Goal: Task Accomplishment & Management: Use online tool/utility

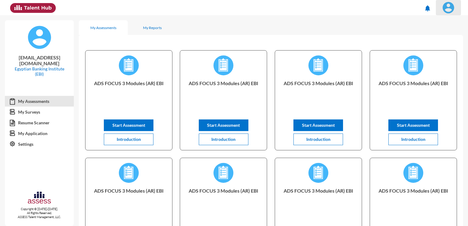
click at [445, 9] on img at bounding box center [448, 8] width 12 height 12
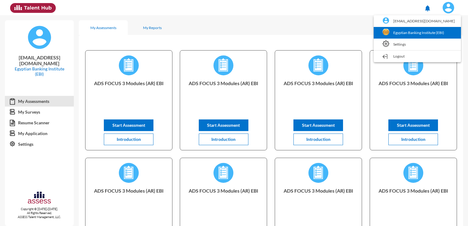
click at [425, 32] on link "Egyptian Banking Institute (EBI)" at bounding box center [417, 33] width 81 height 12
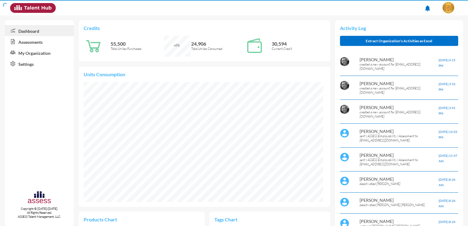
scroll to position [55, 110]
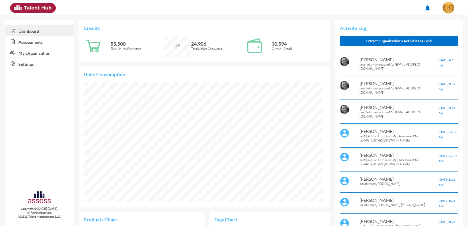
click at [54, 43] on link "Assessments" at bounding box center [39, 41] width 69 height 11
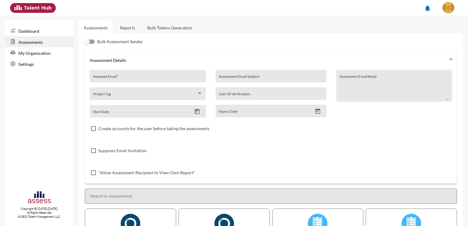
click at [158, 29] on link "Bulk Tokens Generation" at bounding box center [169, 27] width 55 height 15
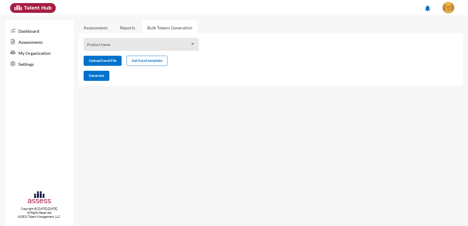
click at [153, 44] on div "Product Name" at bounding box center [141, 45] width 109 height 9
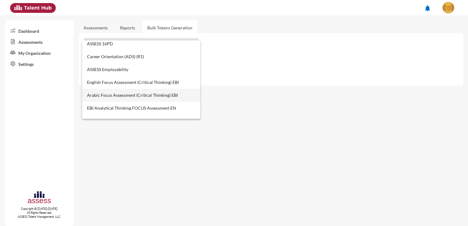
scroll to position [245, 0]
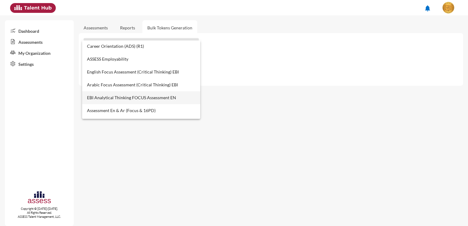
click at [120, 96] on span "EBI Analytical Thinking FOCUS Assessment EN" at bounding box center [141, 97] width 109 height 13
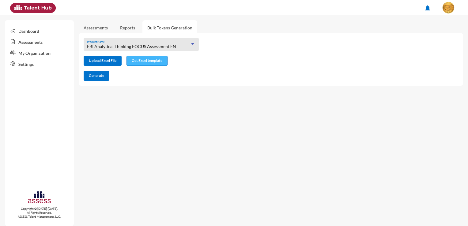
click at [144, 62] on span "Get Excel template" at bounding box center [147, 60] width 31 height 5
click at [109, 60] on input "file" at bounding box center [102, 61] width 37 height 6
type input "C:\fakepath\excel (8).xlsx"
click at [104, 78] on button "Generate" at bounding box center [97, 76] width 26 height 10
drag, startPoint x: 170, startPoint y: 47, endPoint x: 86, endPoint y: 47, distance: 83.6
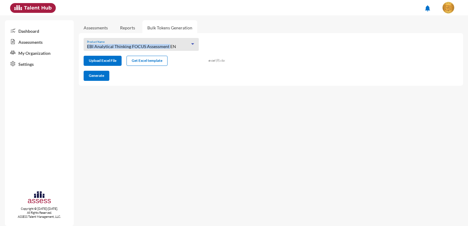
click at [86, 47] on div "EBI Analytical Thinking FOCUS Assessment EN Product Name" at bounding box center [141, 44] width 115 height 13
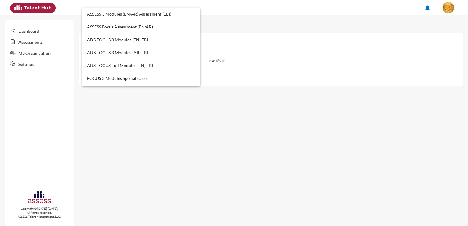
scroll to position [263, 0]
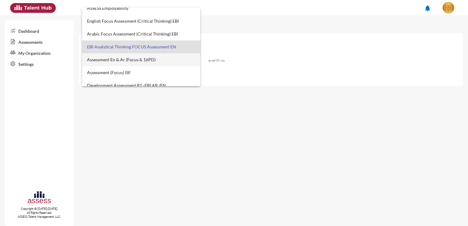
copy span "EBI Analytical Thinking FOCUS Assessment"
